Goal: Communication & Community: Connect with others

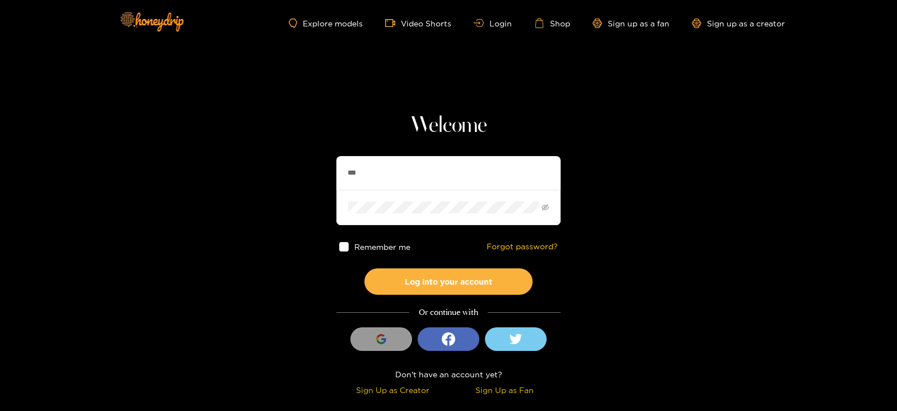
type input "******"
click at [365, 268] on button "Log into your account" at bounding box center [449, 281] width 168 height 26
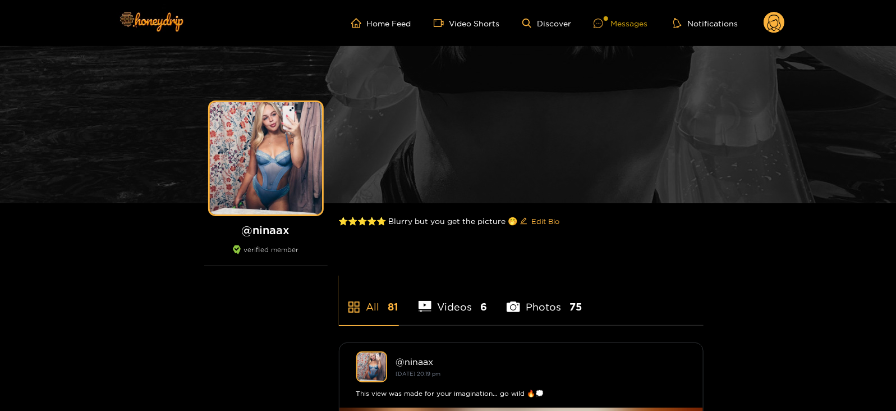
click at [619, 22] on div "Messages" at bounding box center [620, 23] width 54 height 13
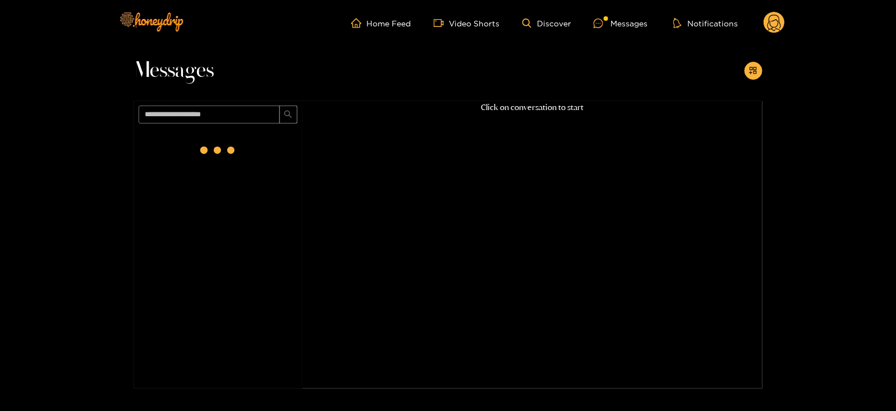
click at [253, 125] on span at bounding box center [218, 114] width 168 height 27
click at [251, 141] on div at bounding box center [218, 152] width 168 height 49
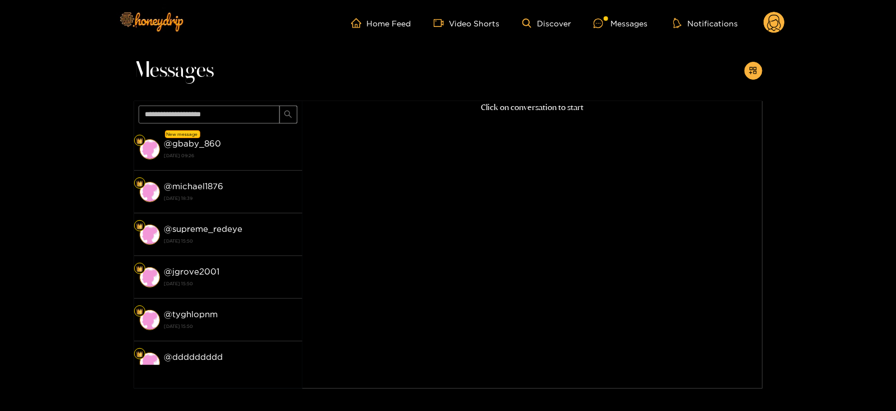
click at [251, 141] on div "@ gbaby_860 [DATE] 09:26" at bounding box center [230, 148] width 132 height 25
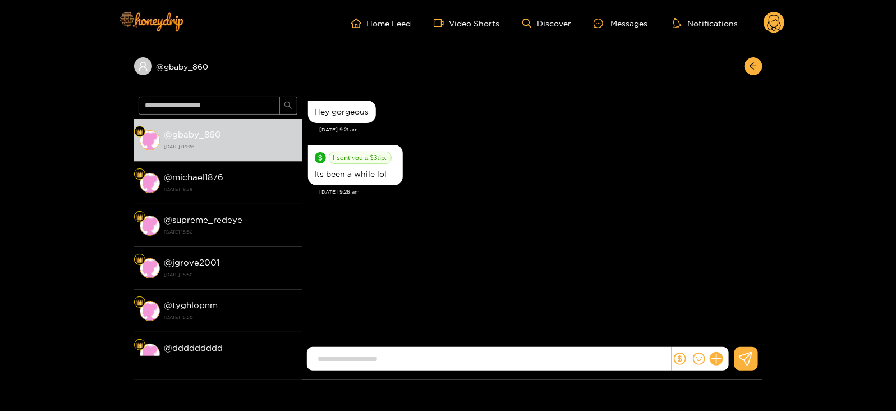
click at [719, 352] on div at bounding box center [699, 359] width 57 height 24
click at [708, 365] on div at bounding box center [699, 359] width 57 height 24
click at [719, 354] on button at bounding box center [716, 358] width 19 height 19
click at [729, 340] on button at bounding box center [736, 331] width 39 height 25
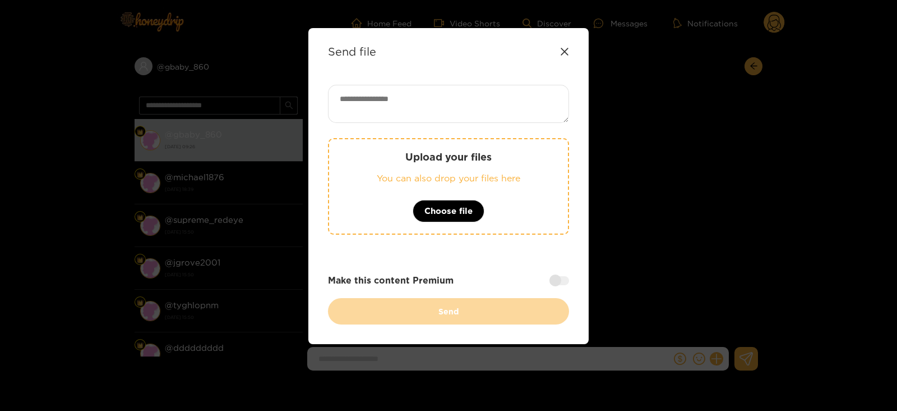
click at [345, 98] on textarea at bounding box center [448, 104] width 241 height 38
paste textarea "**********"
type textarea "**********"
click at [347, 146] on div "Upload your files You can also drop your files here Choose file" at bounding box center [448, 186] width 241 height 96
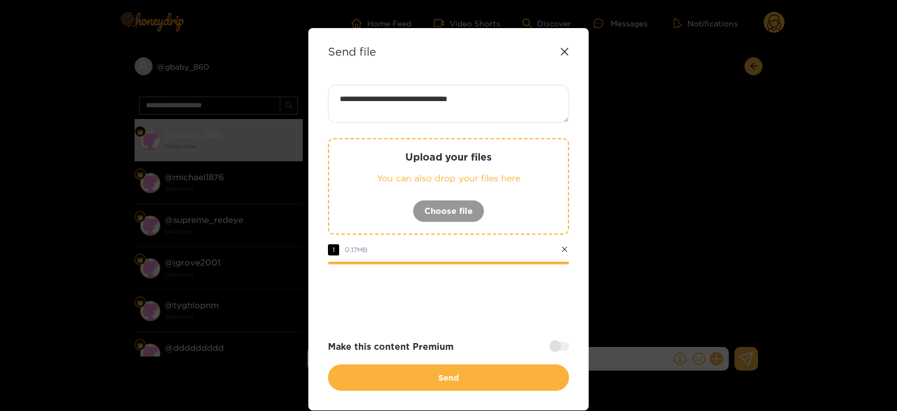
click at [550, 343] on div at bounding box center [560, 346] width 20 height 9
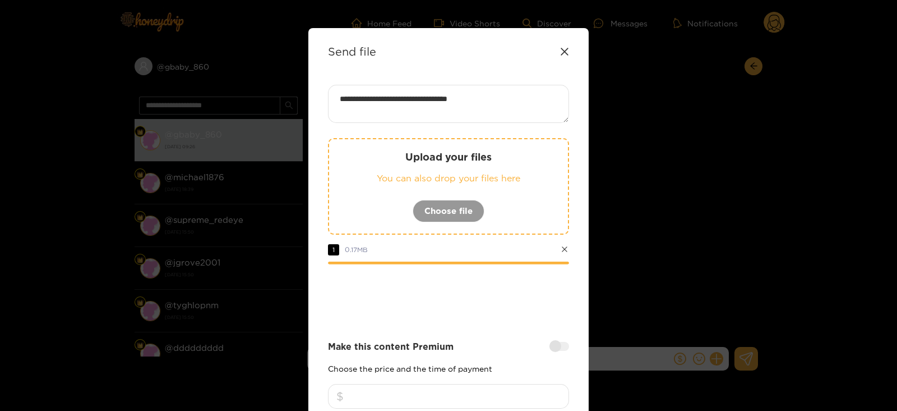
click at [462, 394] on input "number" at bounding box center [448, 396] width 241 height 25
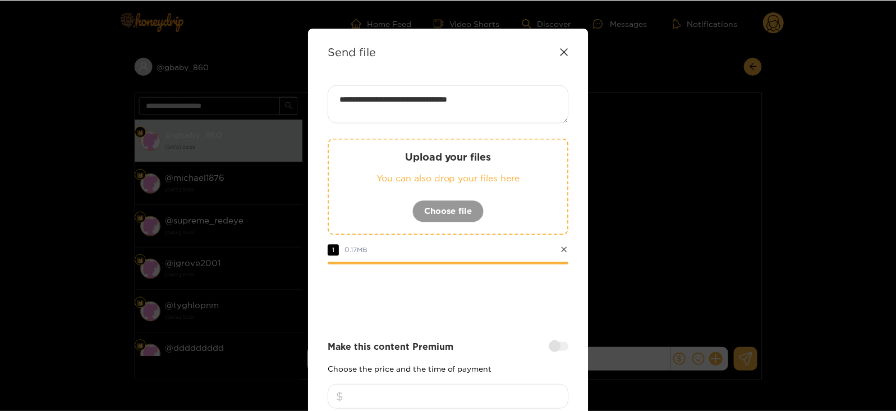
scroll to position [135, 0]
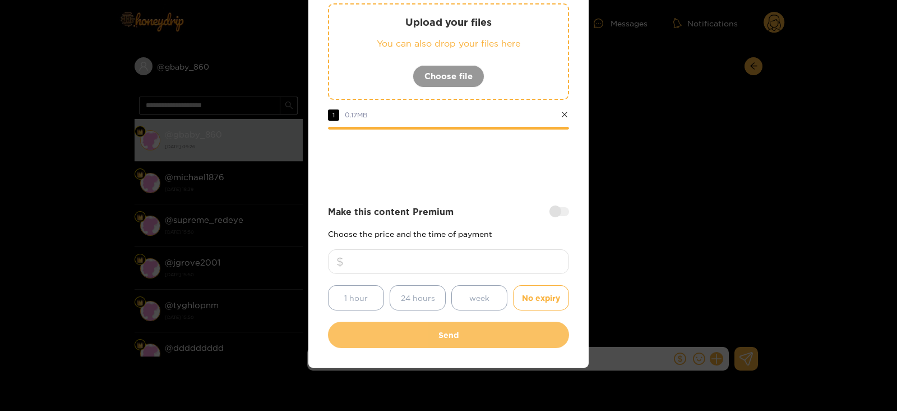
type input "**"
click at [390, 337] on button "Send" at bounding box center [448, 334] width 241 height 26
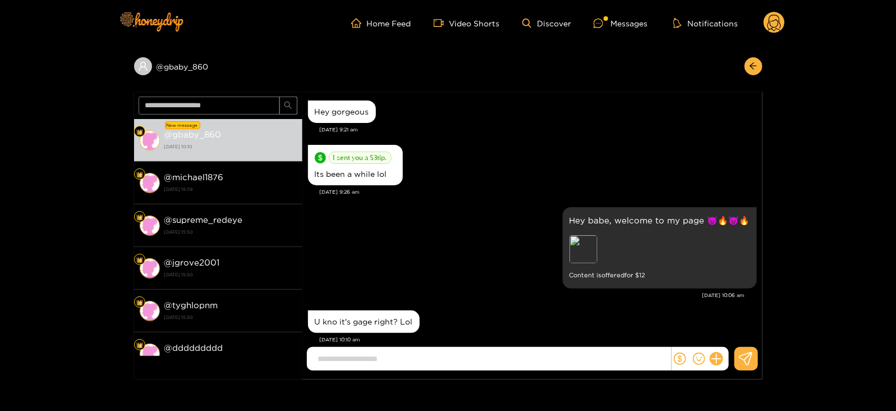
scroll to position [18, 0]
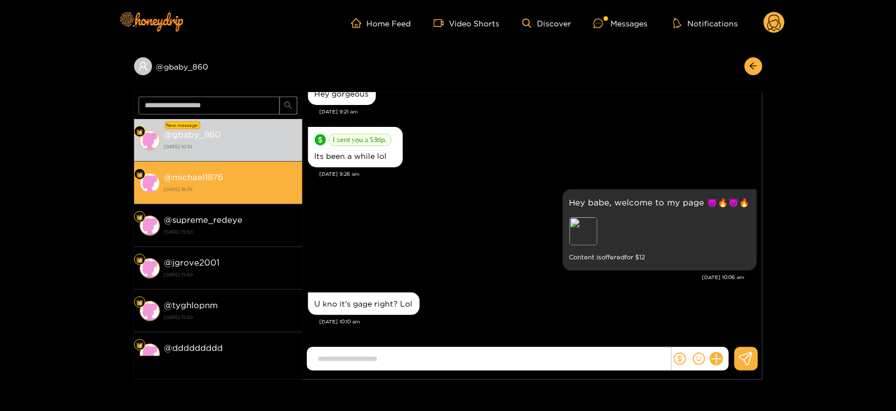
click at [290, 197] on li "@ michael1876 [DATE] 18:39" at bounding box center [218, 183] width 168 height 43
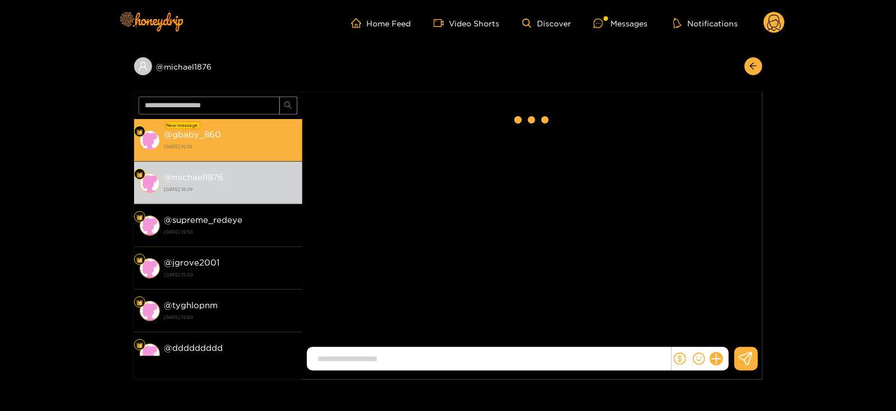
click at [246, 131] on div "@ gbaby_860 [DATE] 10:10" at bounding box center [230, 139] width 132 height 25
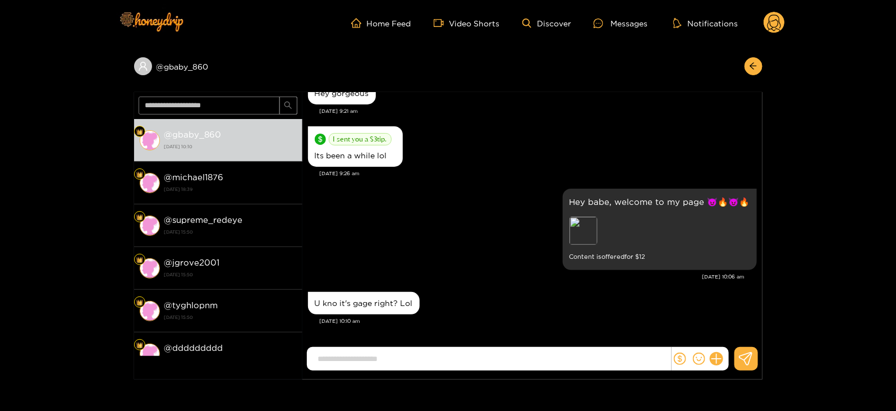
scroll to position [18, 0]
click at [780, 21] on circle at bounding box center [773, 22] width 21 height 21
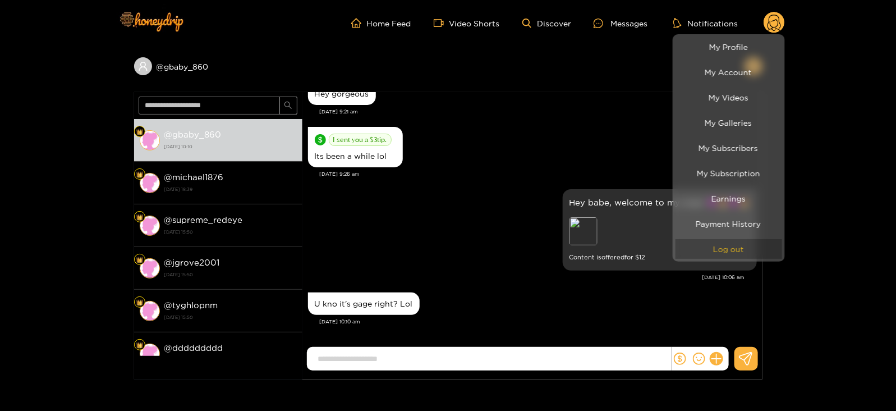
click at [710, 251] on button "Log out" at bounding box center [728, 249] width 107 height 20
